Goal: Task Accomplishment & Management: Use online tool/utility

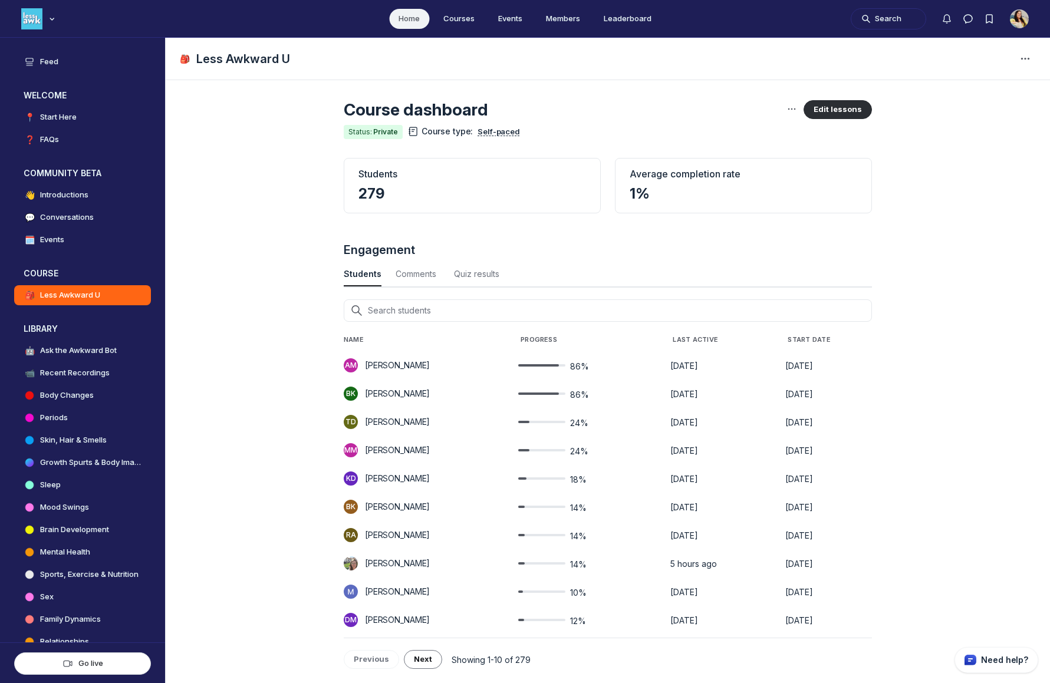
scroll to position [1596, 3891]
click at [821, 104] on button "Edit lessons" at bounding box center [837, 109] width 68 height 19
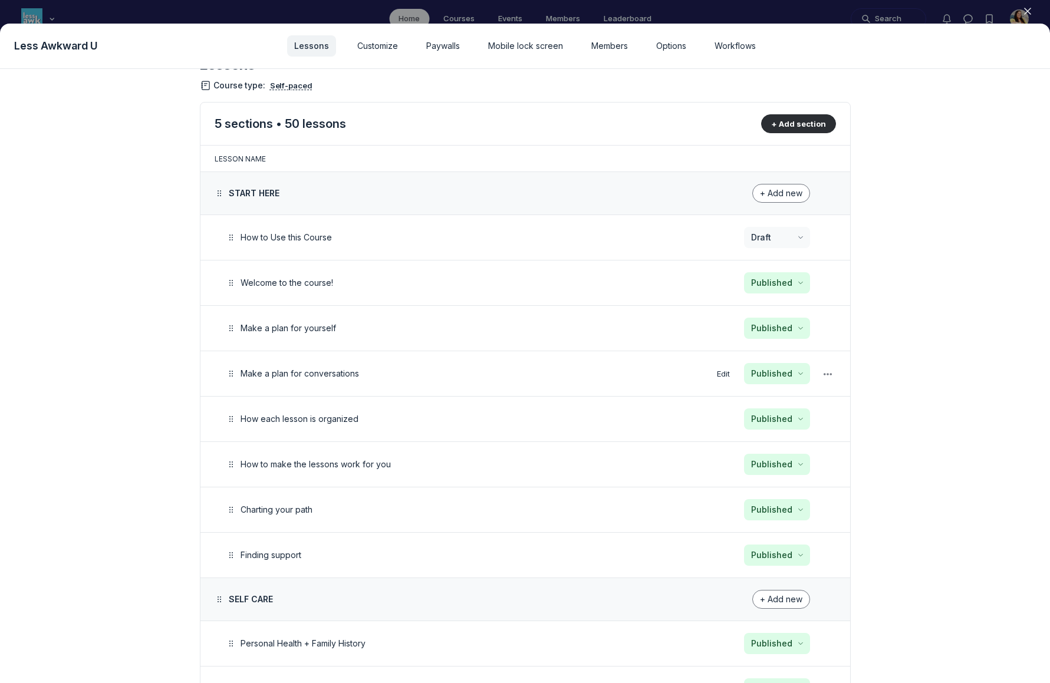
scroll to position [54, 0]
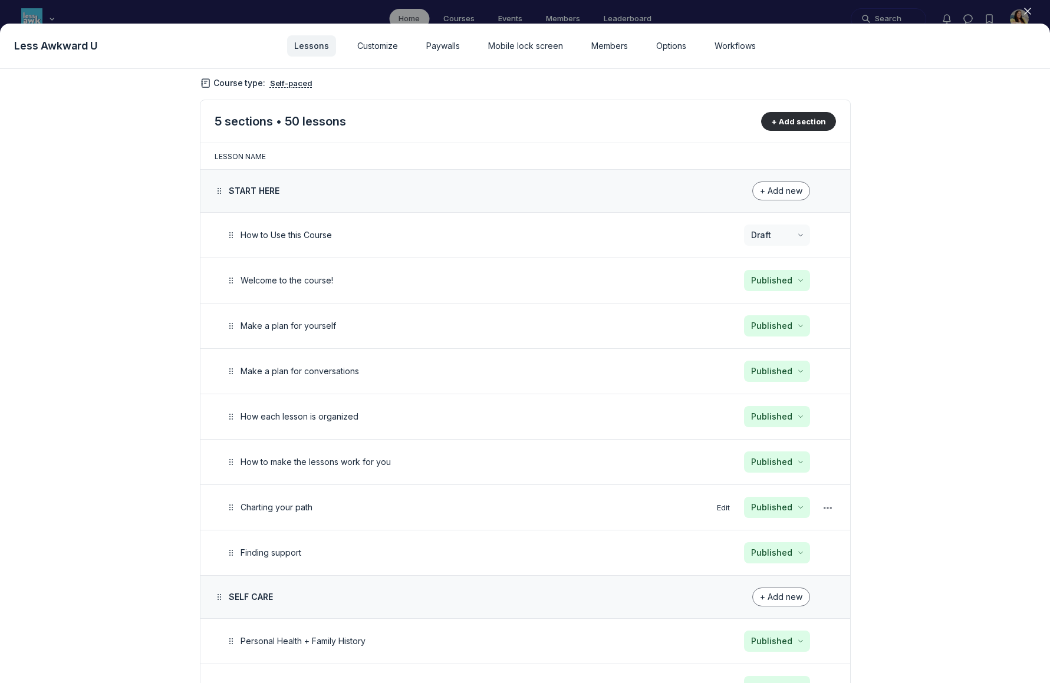
click at [598, 501] on div "Charting your path" at bounding box center [452, 507] width 456 height 14
click at [307, 506] on span "Charting your path" at bounding box center [276, 507] width 72 height 10
click at [714, 506] on button "Edit" at bounding box center [723, 508] width 22 height 16
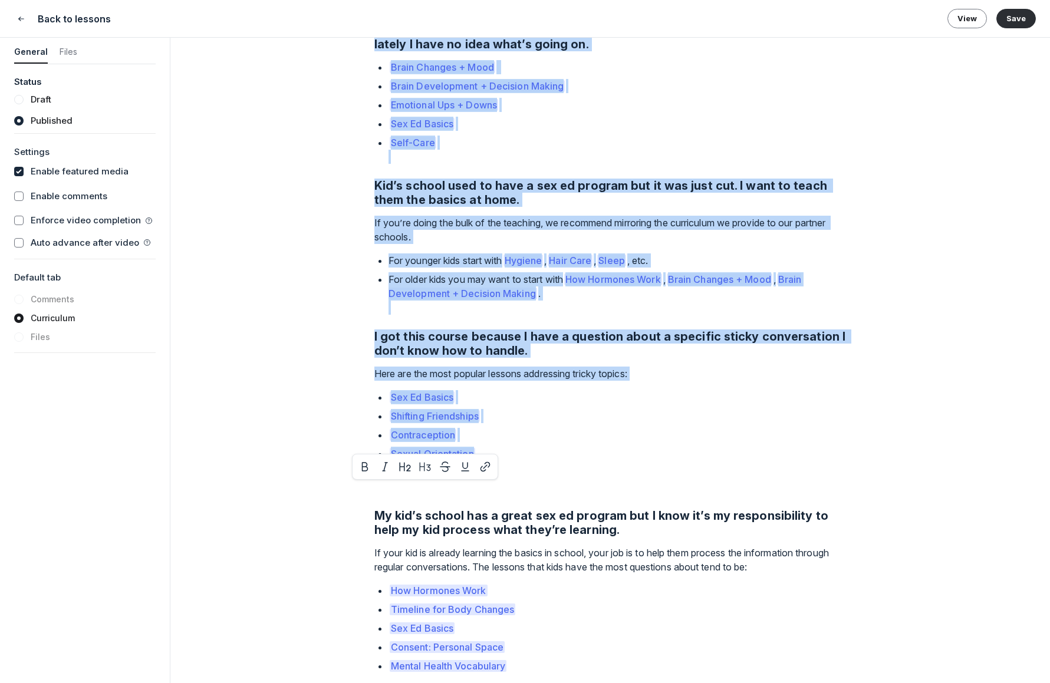
scroll to position [986, 0]
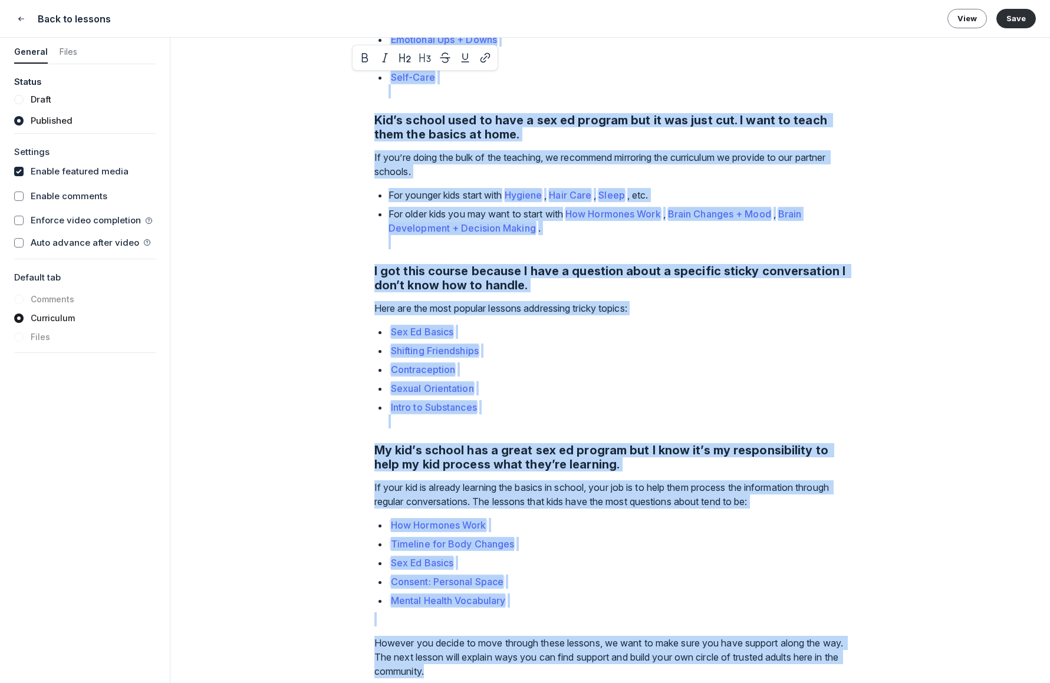
drag, startPoint x: 375, startPoint y: 418, endPoint x: 618, endPoint y: 657, distance: 340.1
click at [618, 657] on div "This course is meant to support you through all the (10+!) puberty years. It’s …" at bounding box center [610, 54] width 472 height 1250
copy div "Lore ipsumd si ametc ad elitsed doe tempori utl etd (28+!) magnaal enima. Mi’v …"
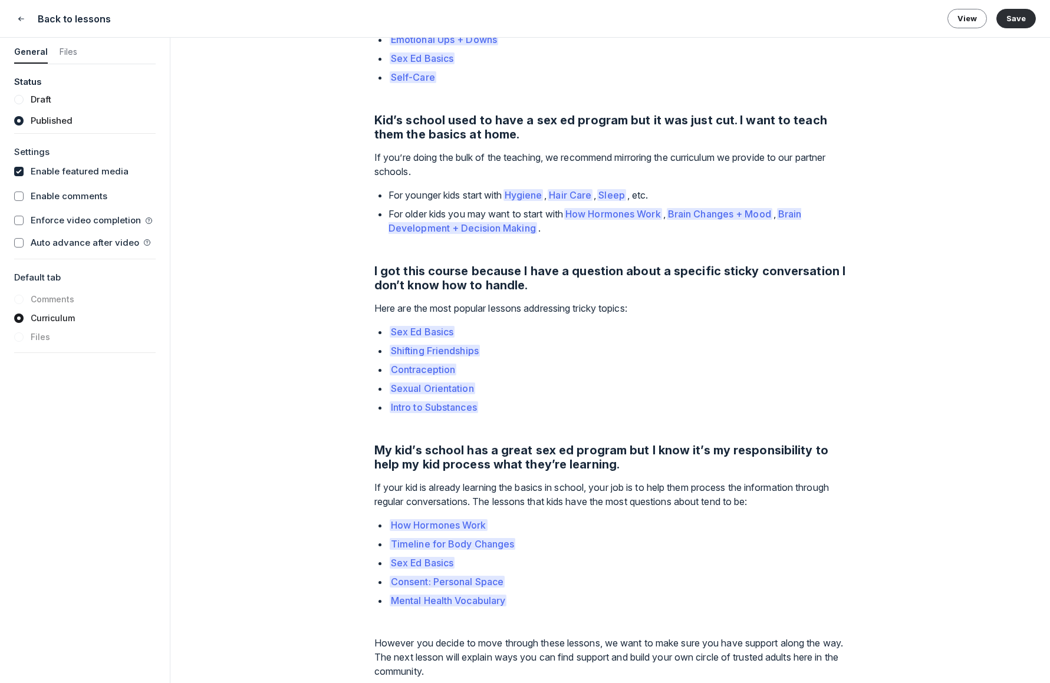
click at [322, 533] on div "Lesson 7 of 50 Charting your path Pause Play % buffered 01:17 03:10 Unmute Mute…" at bounding box center [609, 360] width 879 height 645
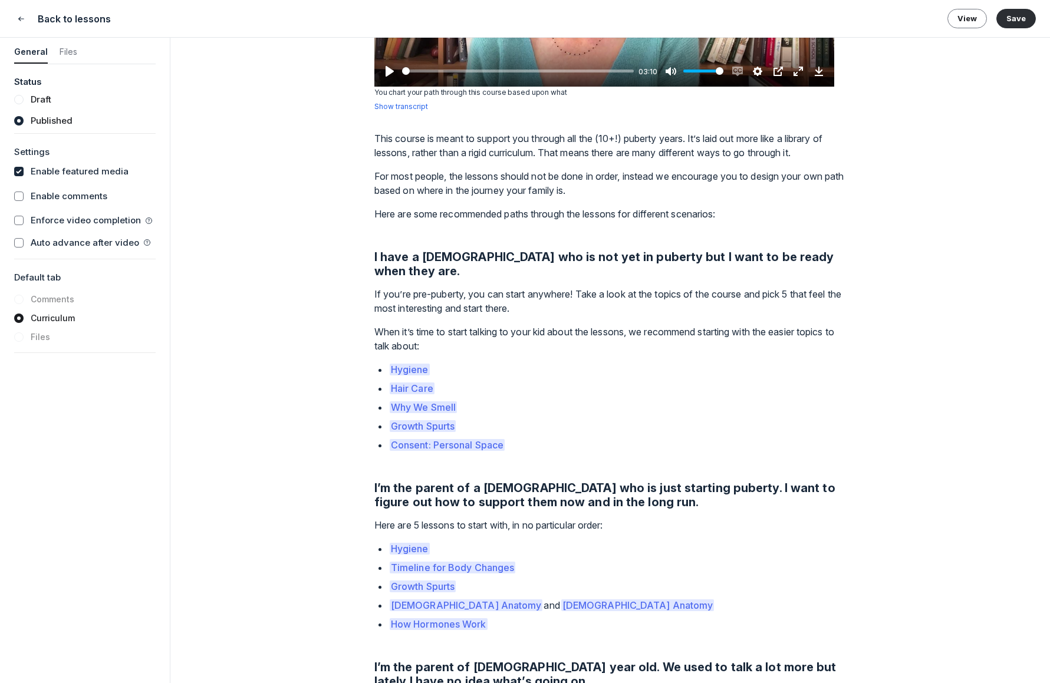
scroll to position [300, 0]
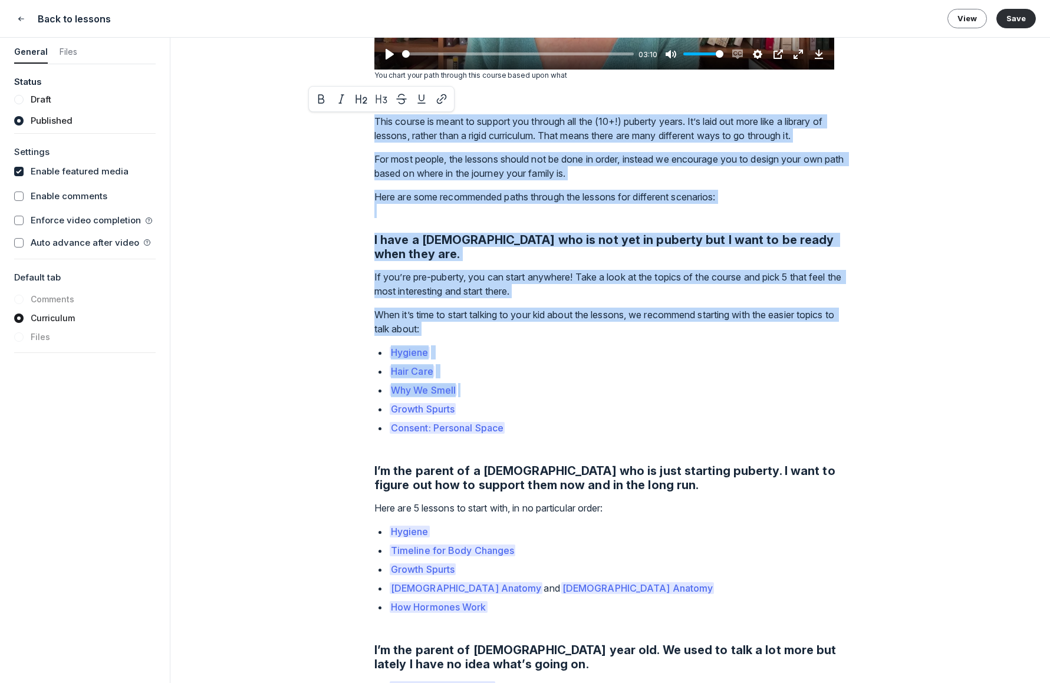
drag, startPoint x: 539, startPoint y: 413, endPoint x: 450, endPoint y: 388, distance: 92.0
click at [450, 388] on ul "Hygiene Hair Care Why We Smell Growth Spurts Consent: Personal Space" at bounding box center [616, 397] width 457 height 104
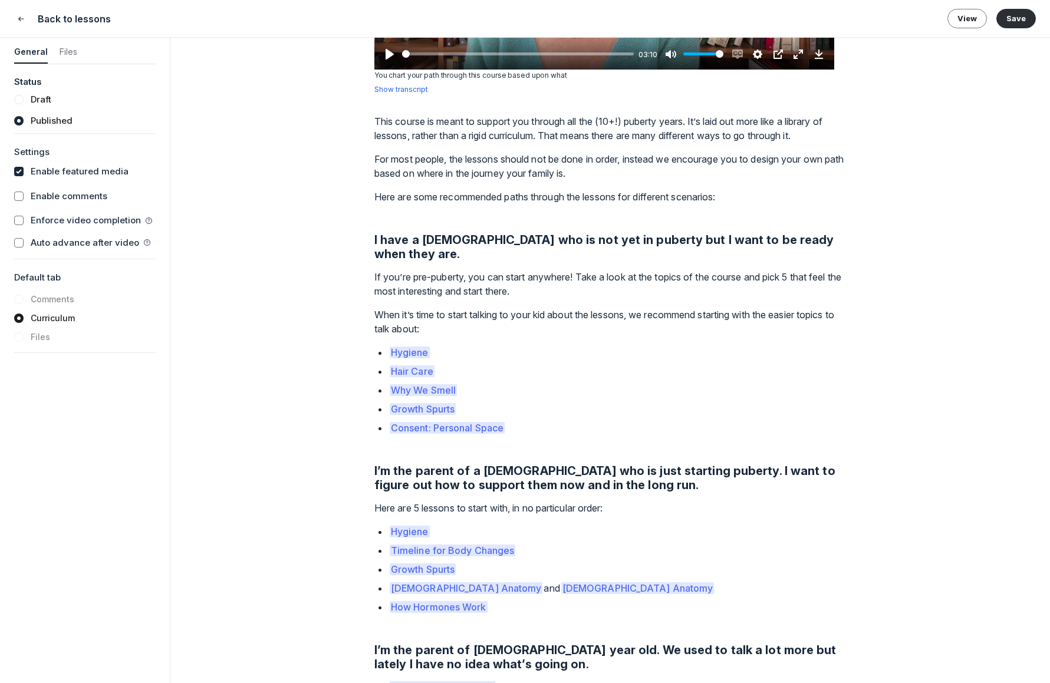
click at [292, 327] on div "Lesson 7 of 50 Charting your path Pause Play % buffered 01:17 03:10 Unmute Mute…" at bounding box center [609, 360] width 879 height 645
drag, startPoint x: 311, startPoint y: 334, endPoint x: 474, endPoint y: 371, distance: 167.6
click at [450, 360] on div "Lesson 7 of 50 Charting your path Pause Play % buffered 01:17 03:10 Unmute Mute…" at bounding box center [609, 360] width 879 height 645
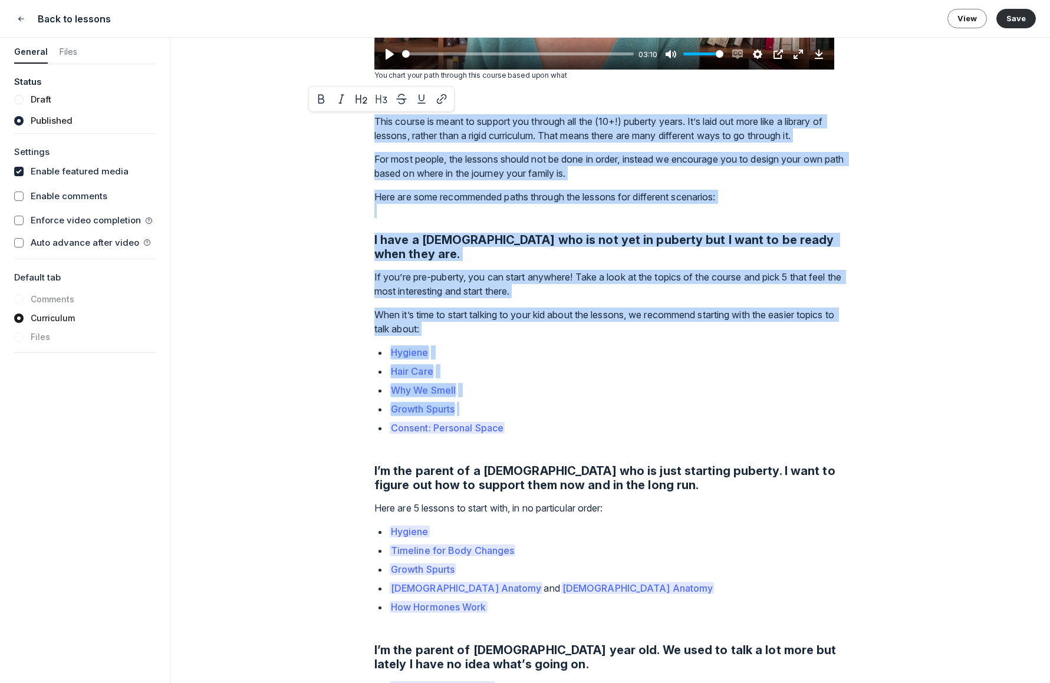
drag, startPoint x: 528, startPoint y: 414, endPoint x: 520, endPoint y: 417, distance: 8.0
click at [520, 421] on p "Consent: Personal Space" at bounding box center [616, 435] width 457 height 28
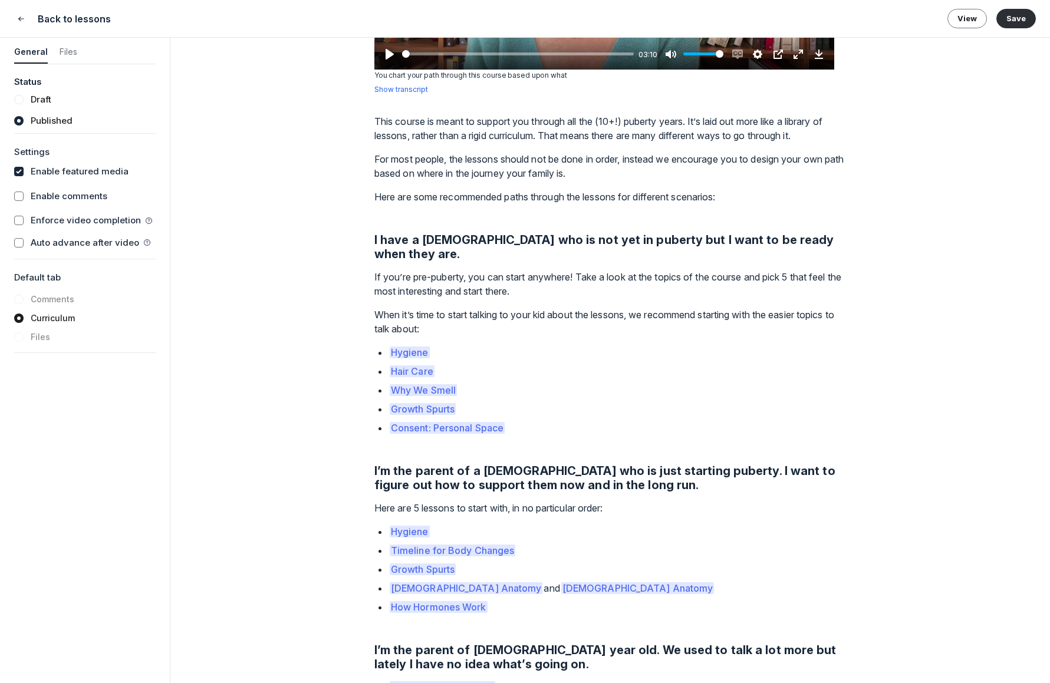
click at [520, 421] on p "Consent: Personal Space" at bounding box center [616, 435] width 457 height 28
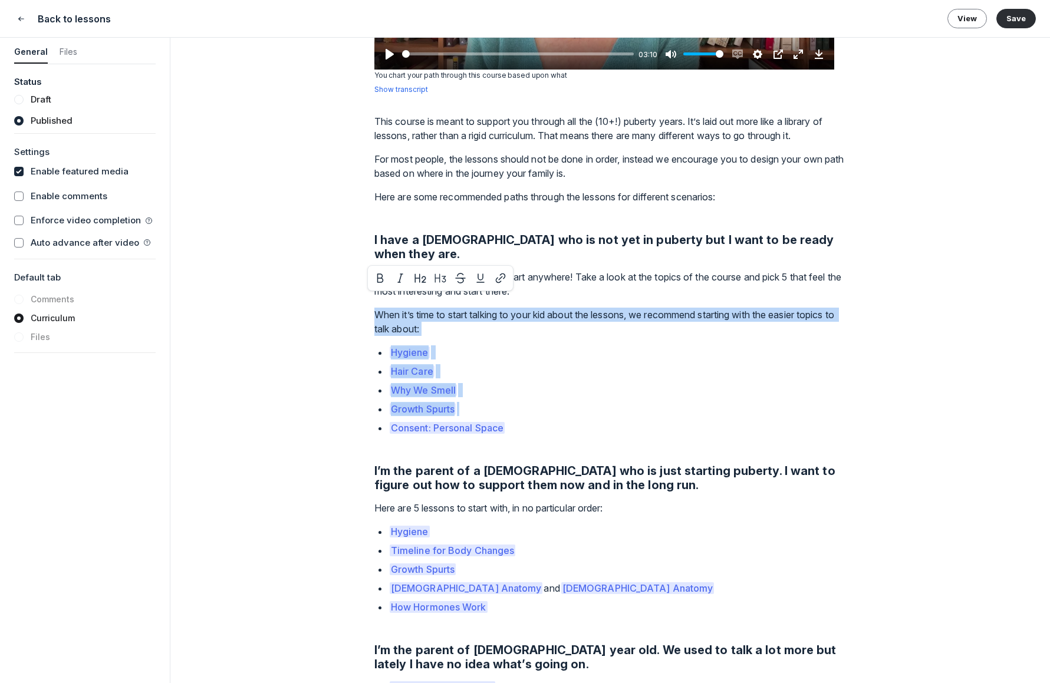
drag, startPoint x: 529, startPoint y: 414, endPoint x: 378, endPoint y: 299, distance: 188.9
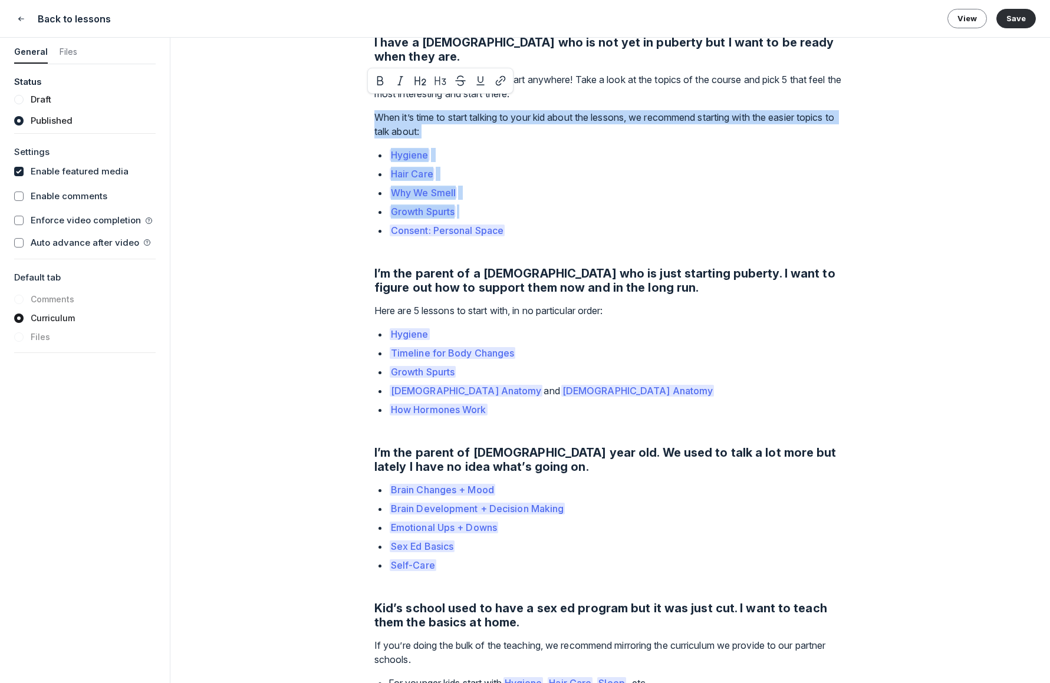
scroll to position [498, 0]
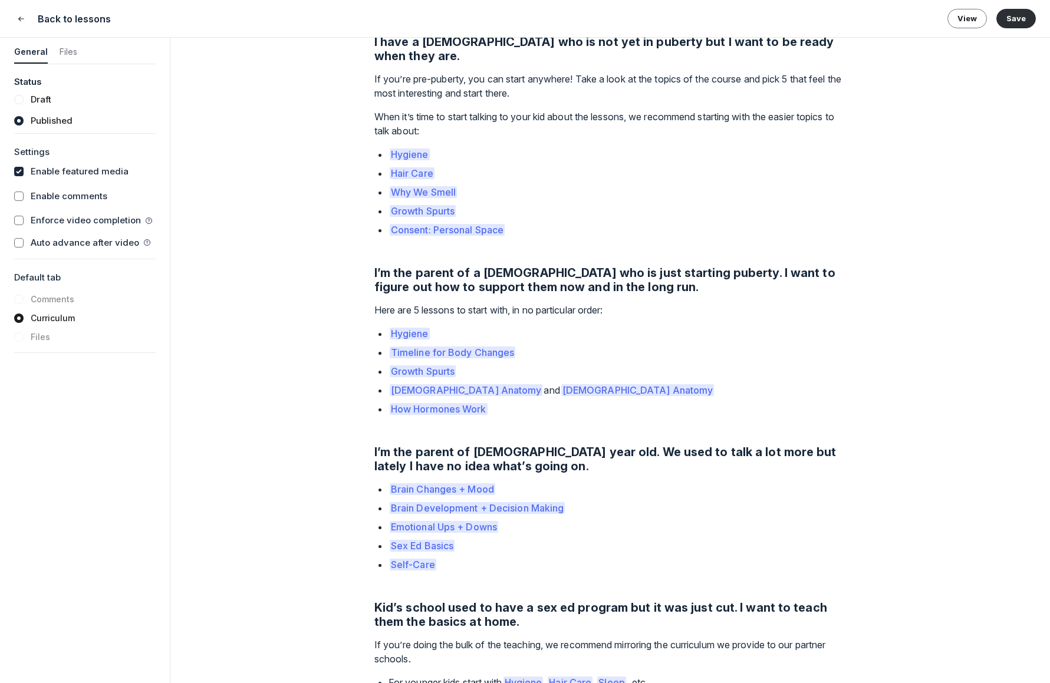
click at [664, 402] on p "How Hormones Work" at bounding box center [616, 416] width 457 height 28
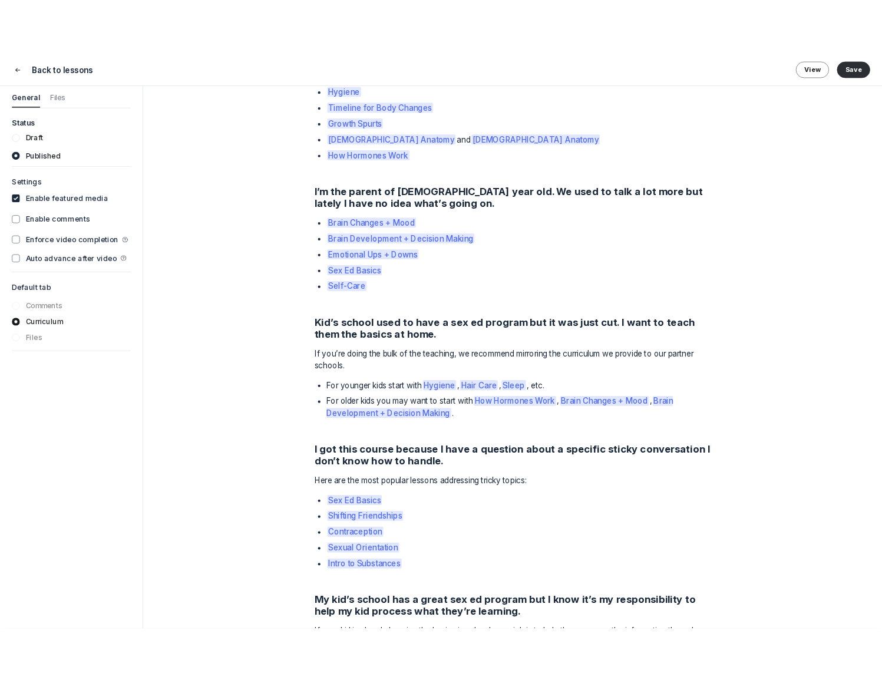
scroll to position [784, 0]
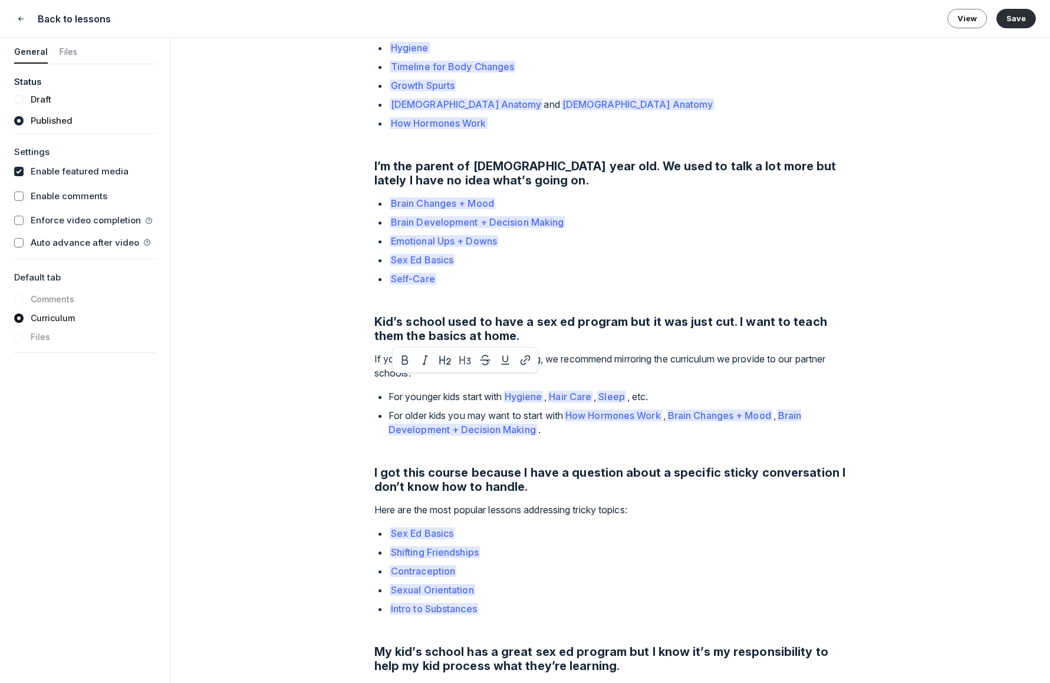
drag, startPoint x: 566, startPoint y: 417, endPoint x: 392, endPoint y: 375, distance: 178.8
click at [392, 390] on ul "For younger kids start with Hygiene , Hair Care , Sleep , etc. For older kids y…" at bounding box center [616, 420] width 457 height 61
copy ul "For younger kids start with Hygiene , Hair Care , Sleep , etc. For older kids y…"
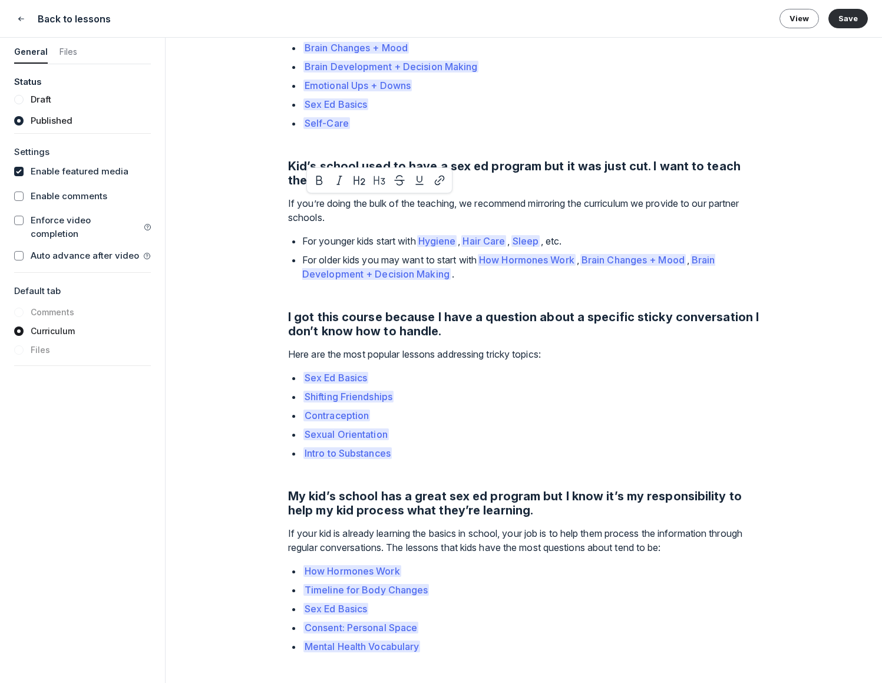
scroll to position [986, 0]
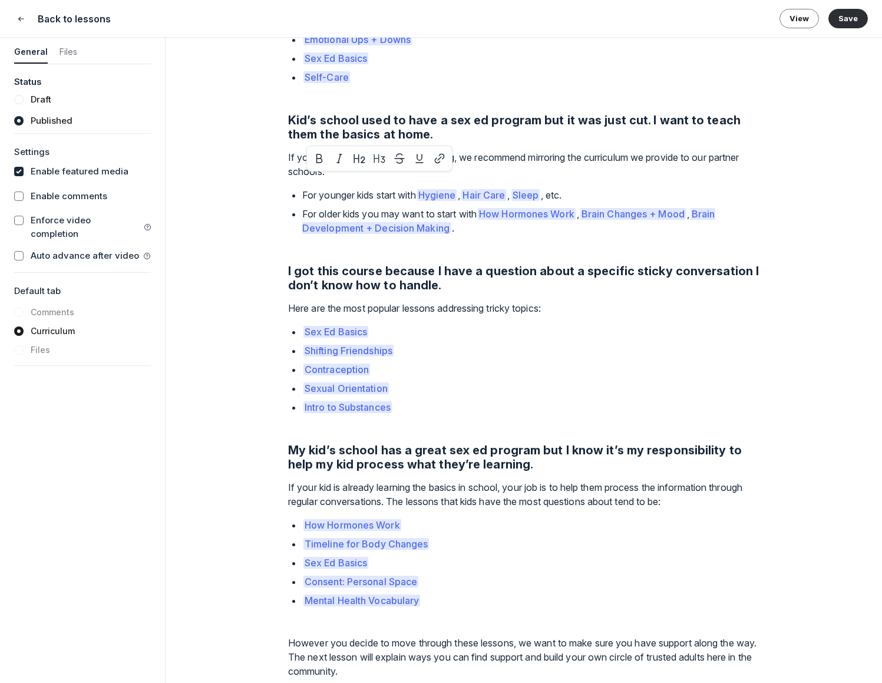
click at [539, 499] on div "This course is meant to support you through all the (10+!) puberty years. It’s …" at bounding box center [524, 54] width 472 height 1250
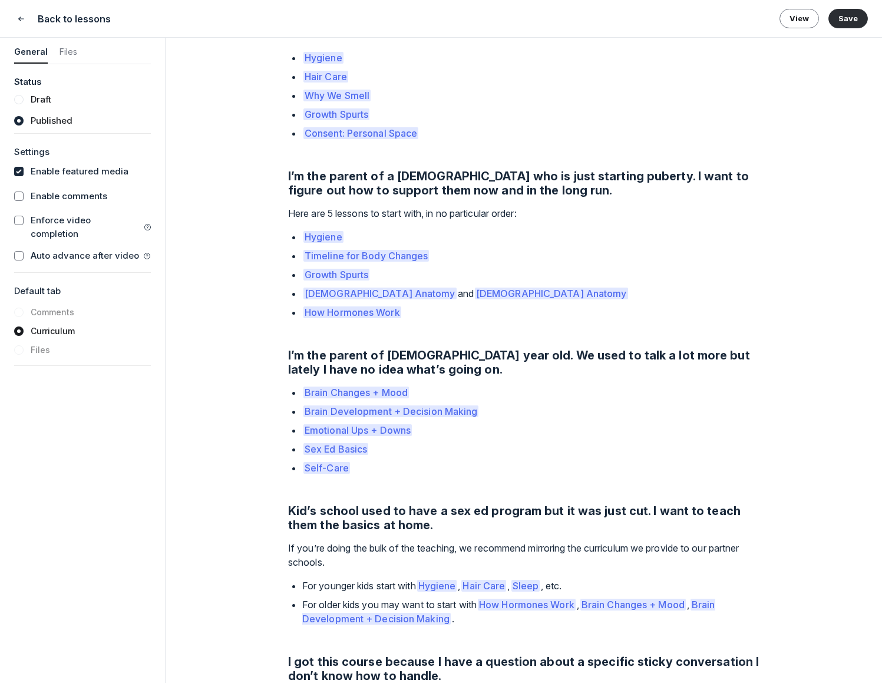
scroll to position [596, 0]
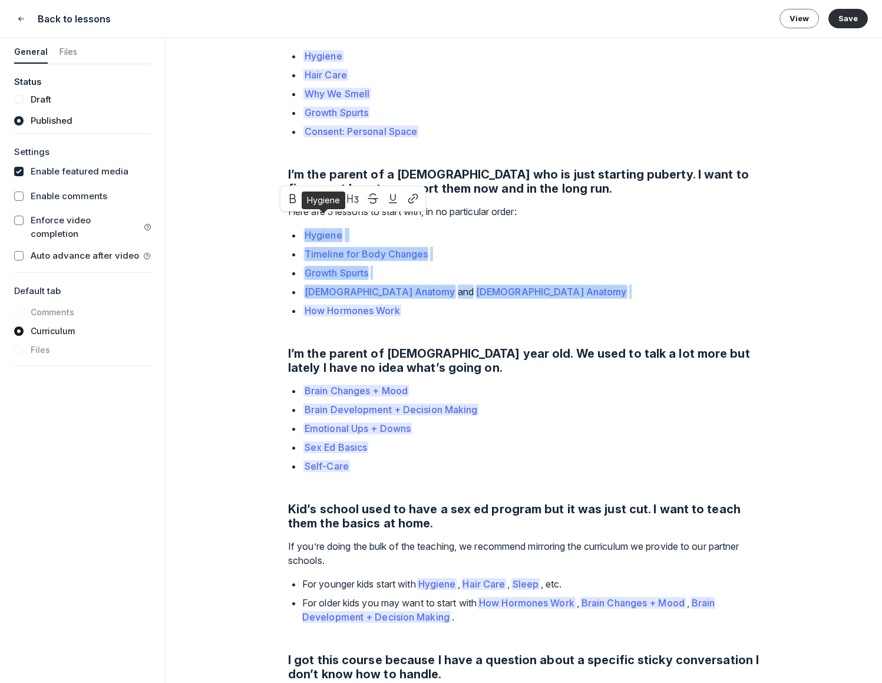
drag, startPoint x: 435, startPoint y: 302, endPoint x: 304, endPoint y: 216, distance: 156.3
click at [304, 228] on ul "Hygiene Timeline for Body Changes Growth Spurts [DEMOGRAPHIC_DATA] Anatomy and …" at bounding box center [530, 280] width 457 height 104
copy ul "Hygiene Timeline for Body Changes Growth Spurts [DEMOGRAPHIC_DATA] Anatomy and …"
